Goal: Information Seeking & Learning: Find specific fact

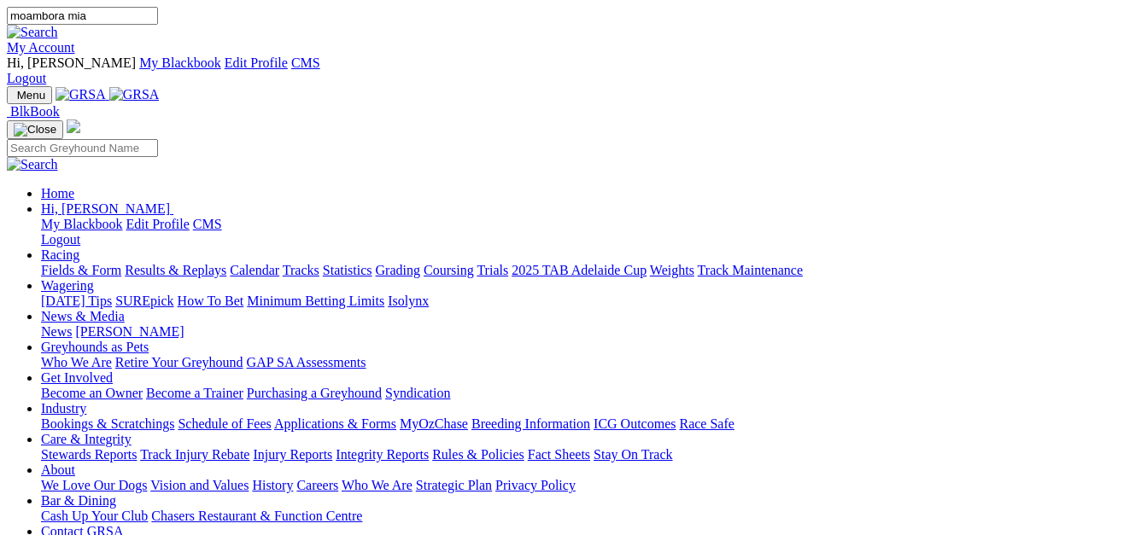
type input "moambora mia"
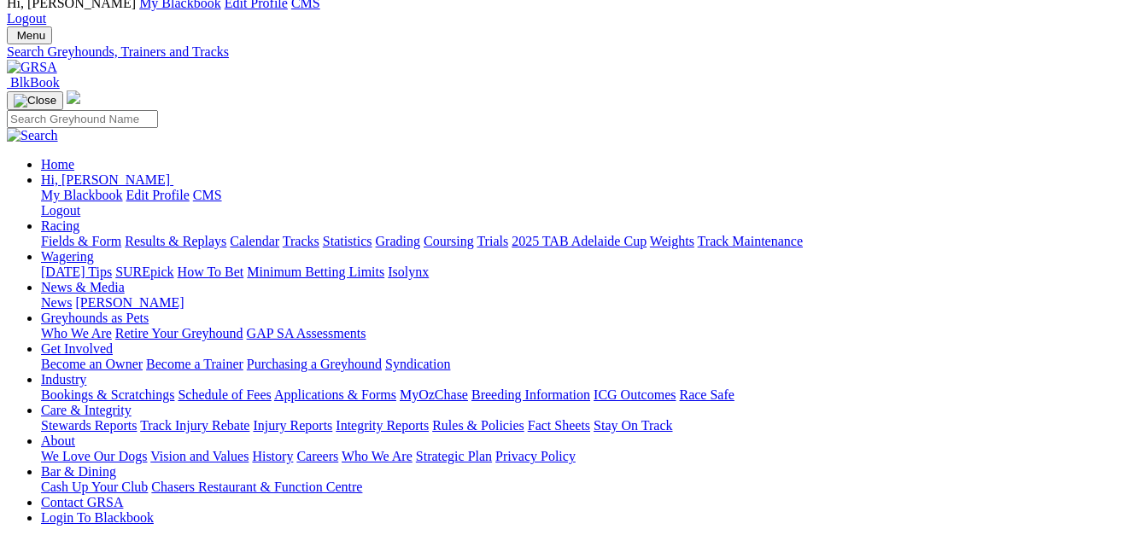
scroll to position [256, 0]
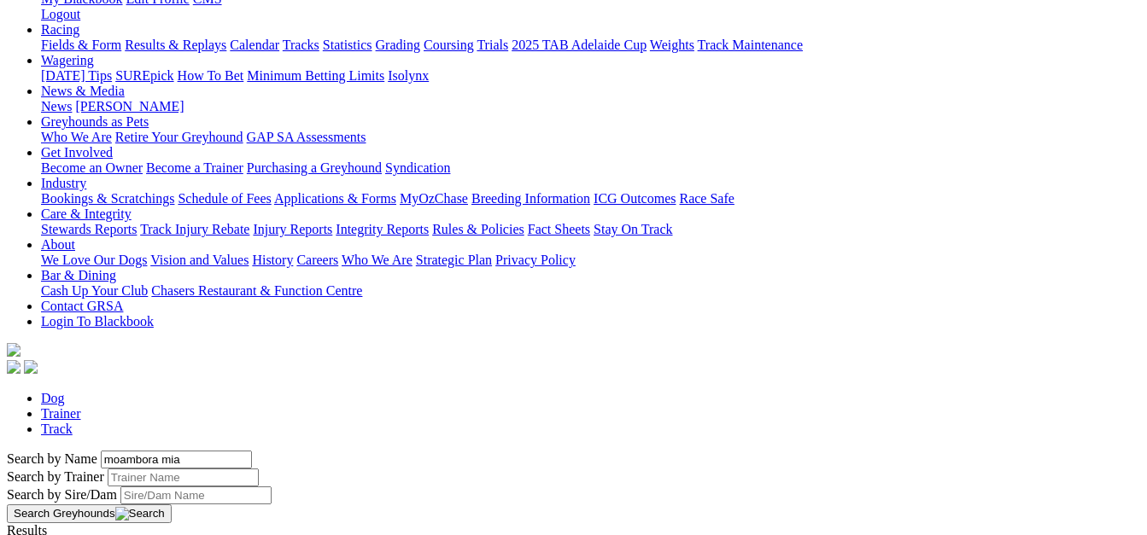
click at [172, 505] on button "Search Greyhounds" at bounding box center [89, 514] width 165 height 19
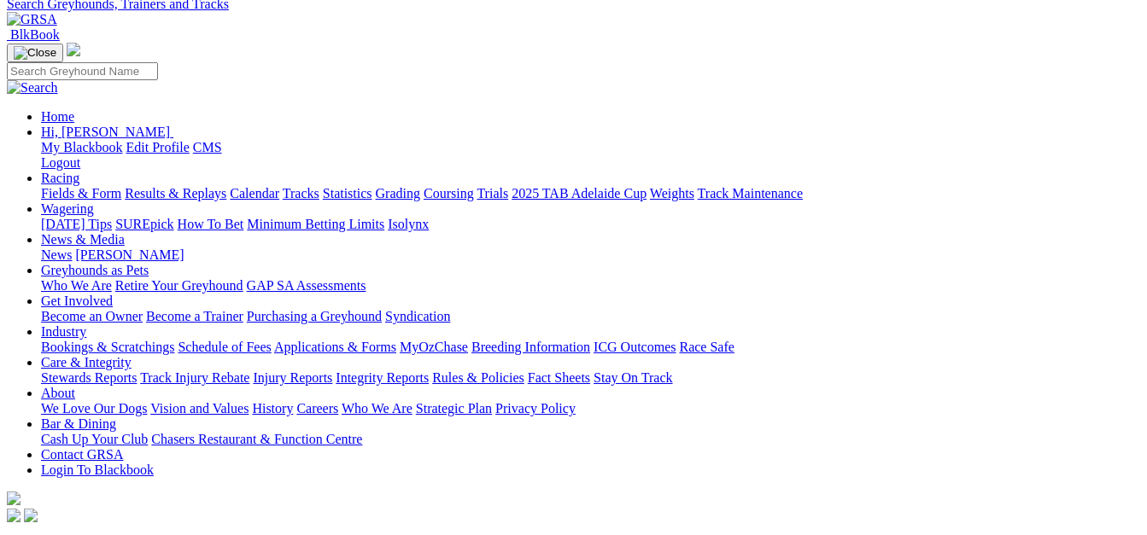
scroll to position [85, 0]
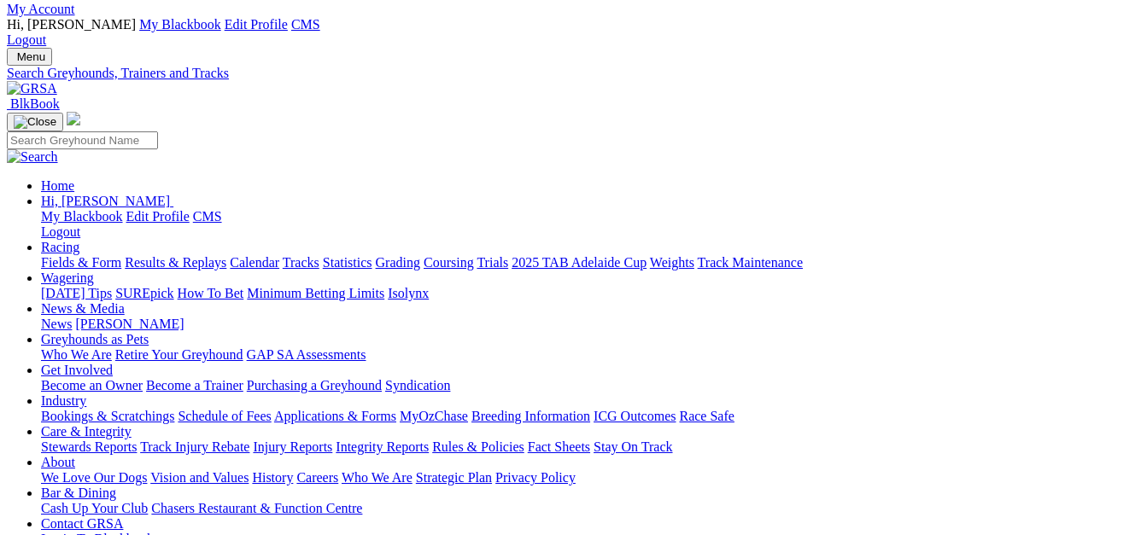
scroll to position [0, 0]
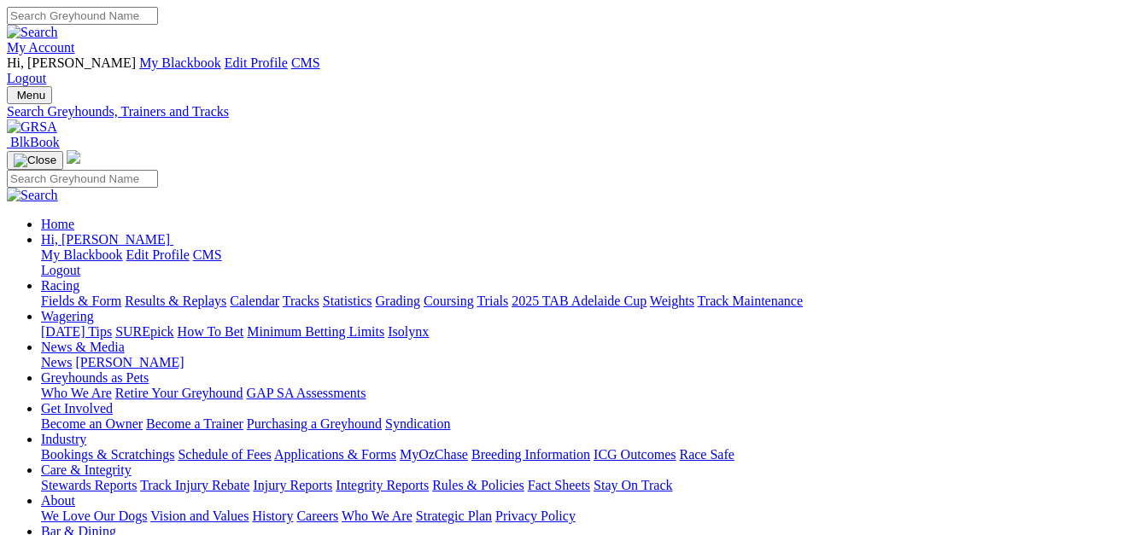
type input "mocambora mia"
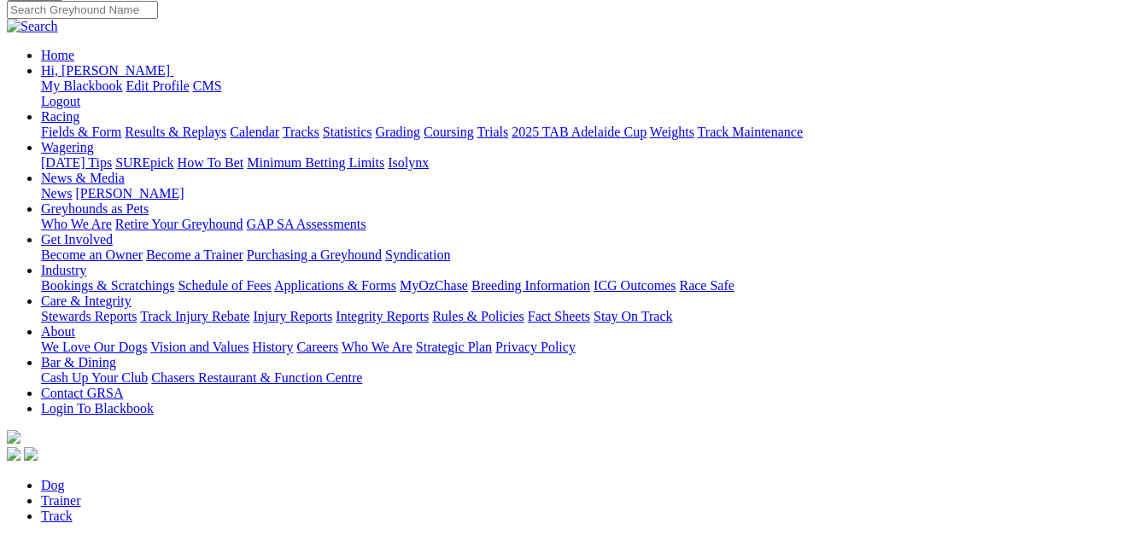
scroll to position [171, 0]
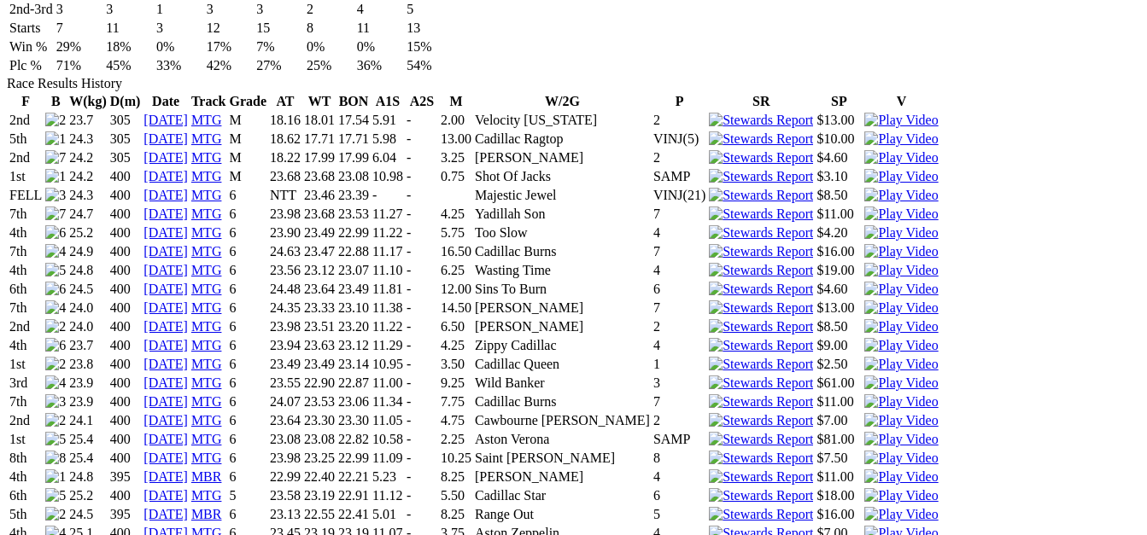
scroll to position [1220, 0]
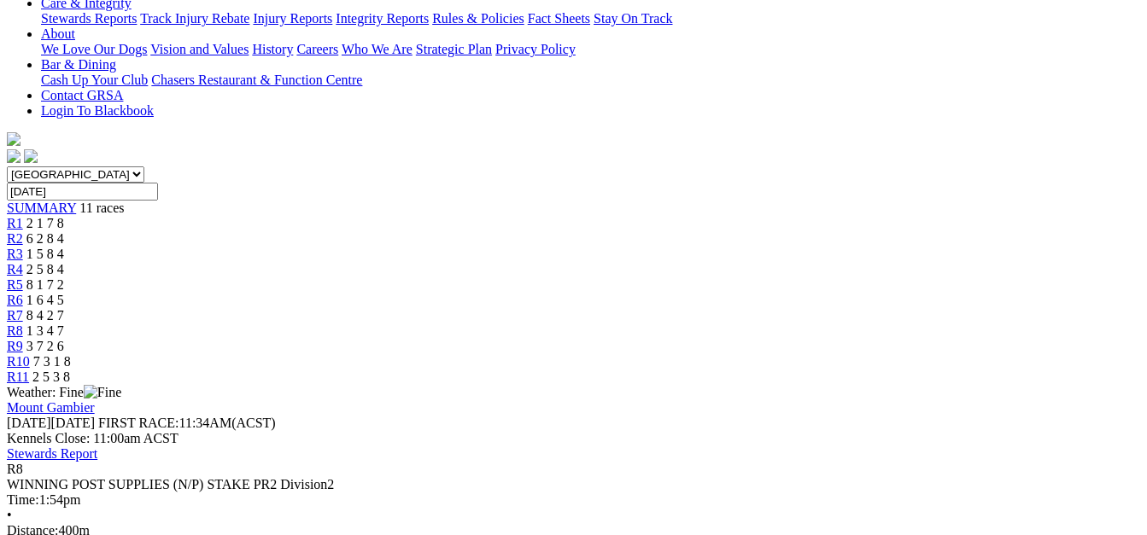
scroll to position [512, 0]
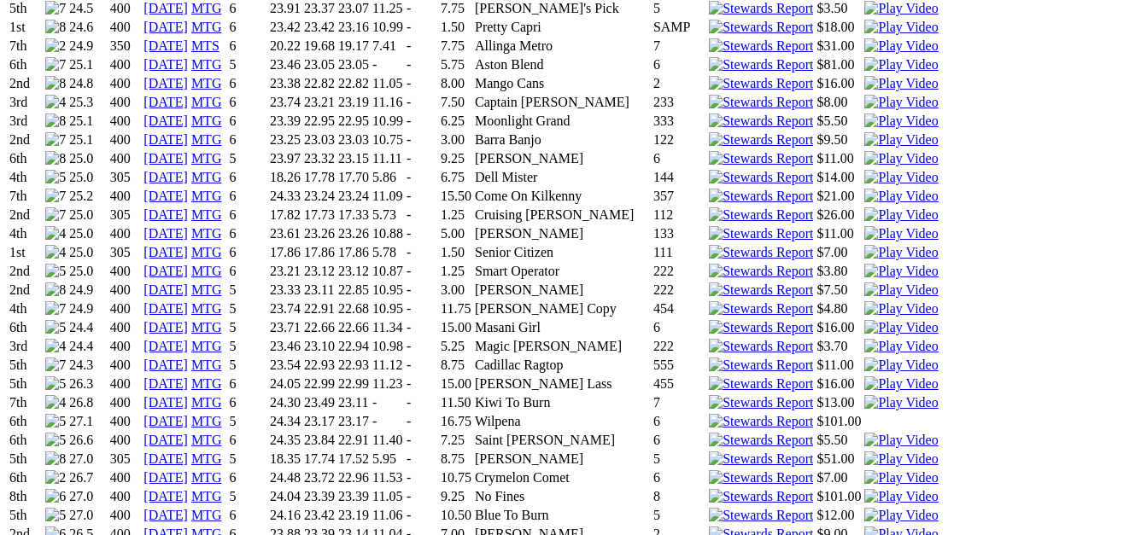
scroll to position [2305, 0]
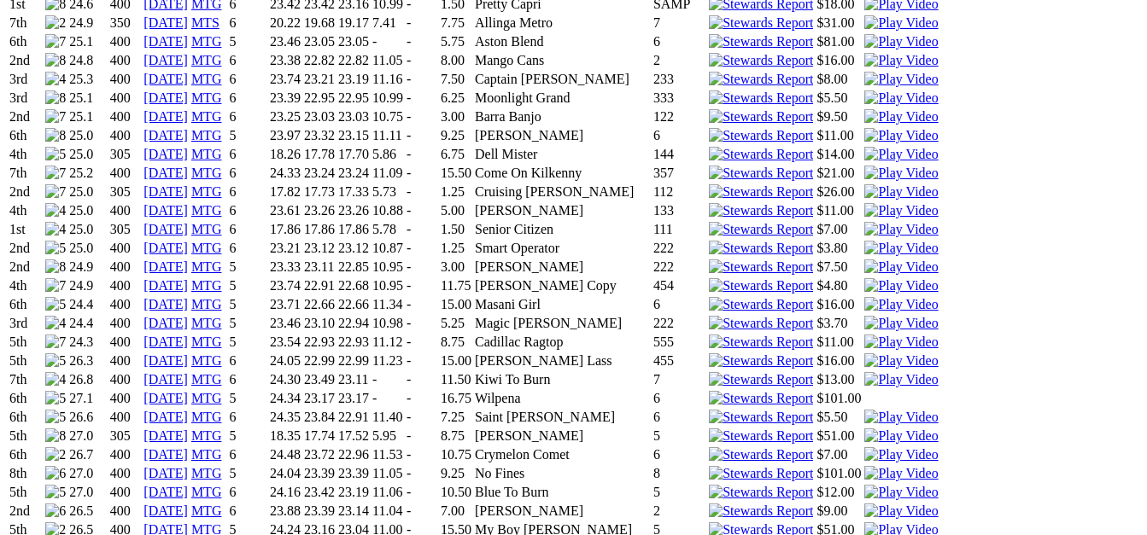
click at [178, 335] on link "01 Jun 25" at bounding box center [165, 342] width 44 height 15
